Goal: Transaction & Acquisition: Purchase product/service

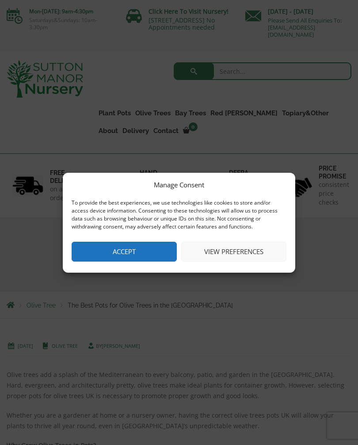
click at [136, 258] on button "Accept" at bounding box center [124, 251] width 105 height 20
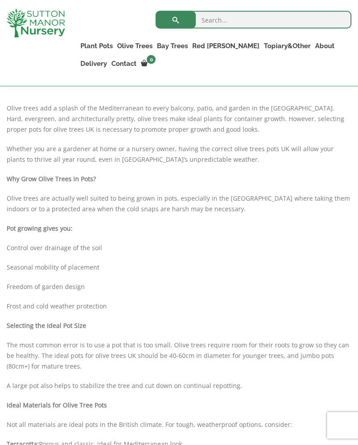
scroll to position [250, 0]
click at [0, 0] on link "Rolled Rim Classico" at bounding box center [0, 0] width 0 height 0
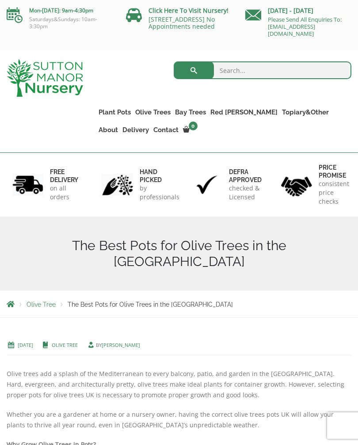
scroll to position [3, 0]
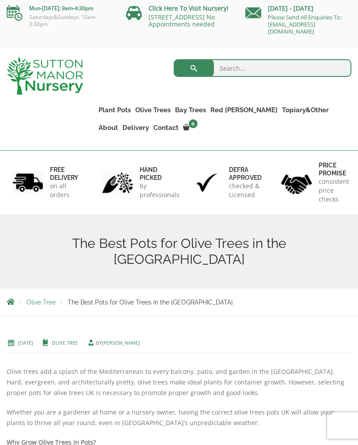
click at [117, 110] on link "Plant Pots" at bounding box center [114, 110] width 37 height 12
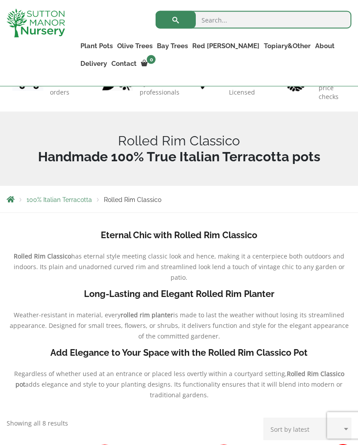
scroll to position [80, 0]
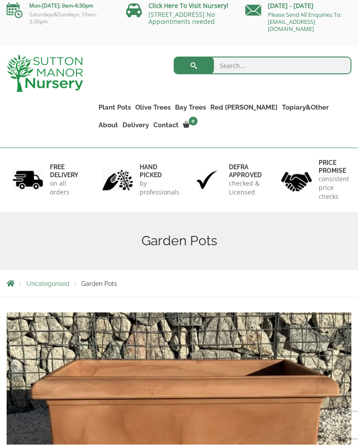
scroll to position [6, 0]
click at [0, 0] on link "The Milan Pots" at bounding box center [0, 0] width 0 height 0
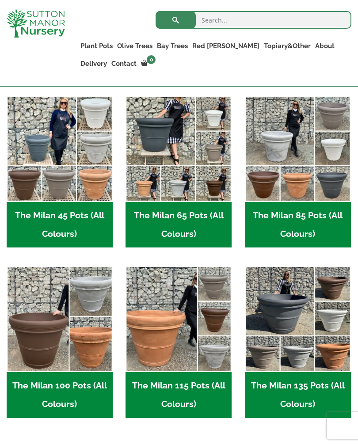
scroll to position [256, 0]
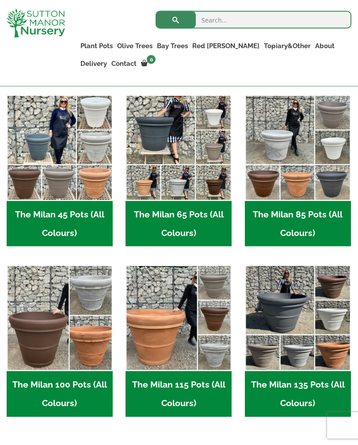
click at [80, 222] on h2 "The Milan 45 Pots (All Colours) (6)" at bounding box center [60, 224] width 106 height 46
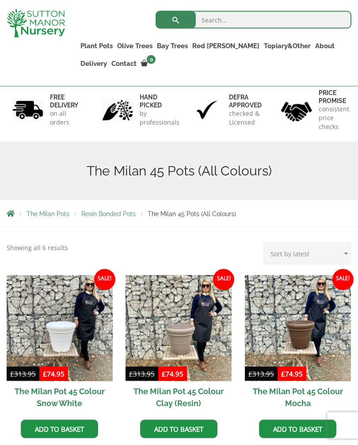
scroll to position [60, 0]
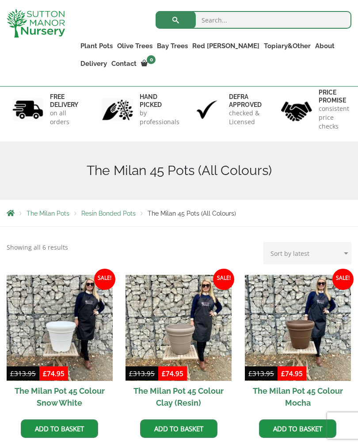
click at [252, 184] on div "The Milan 45 Pots (All Colours)" at bounding box center [179, 170] width 358 height 58
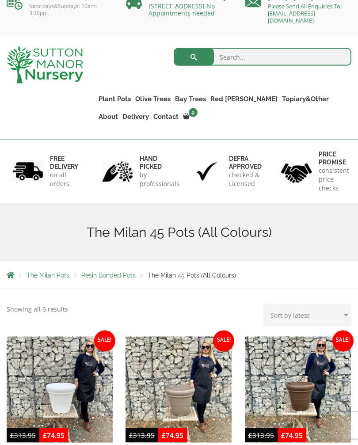
scroll to position [15, 0]
click at [110, 285] on div "The Milan Pots Resin Bonded Pots The Milan 45 Pots (All Colours)" at bounding box center [179, 274] width 358 height 26
click at [103, 277] on span "Resin Bonded Pots" at bounding box center [108, 274] width 54 height 7
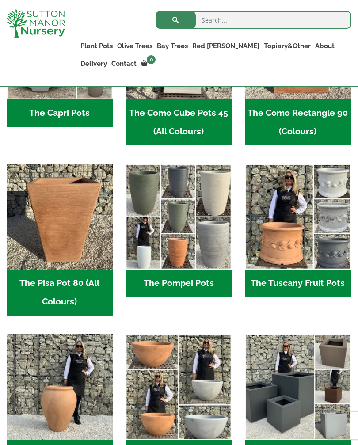
scroll to position [519, 0]
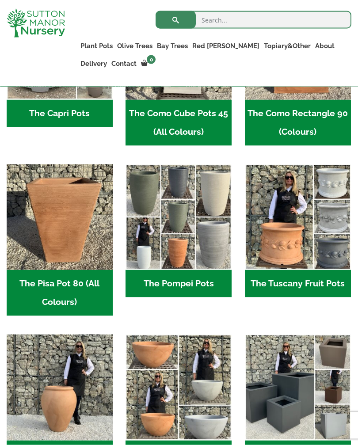
click at [194, 285] on h2 "The Pompei Pots (18)" at bounding box center [178, 283] width 106 height 27
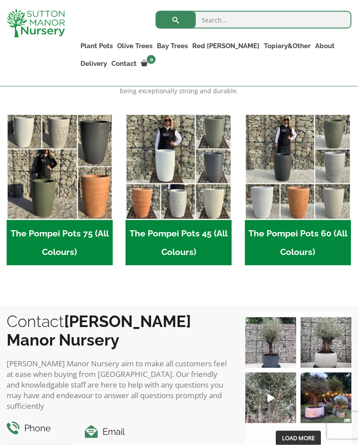
scroll to position [238, 0]
click at [297, 232] on h2 "The Pompei Pots 60 (All Colours) (6)" at bounding box center [298, 243] width 106 height 46
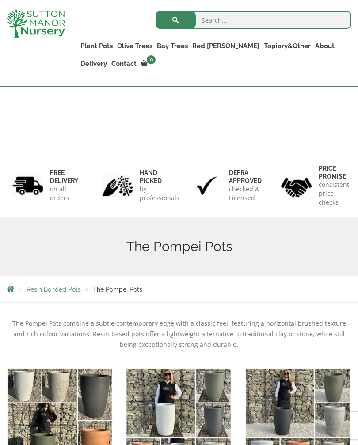
scroll to position [252, 0]
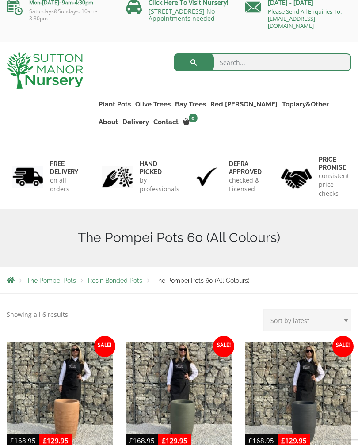
scroll to position [3, 0]
